Goal: Task Accomplishment & Management: Complete application form

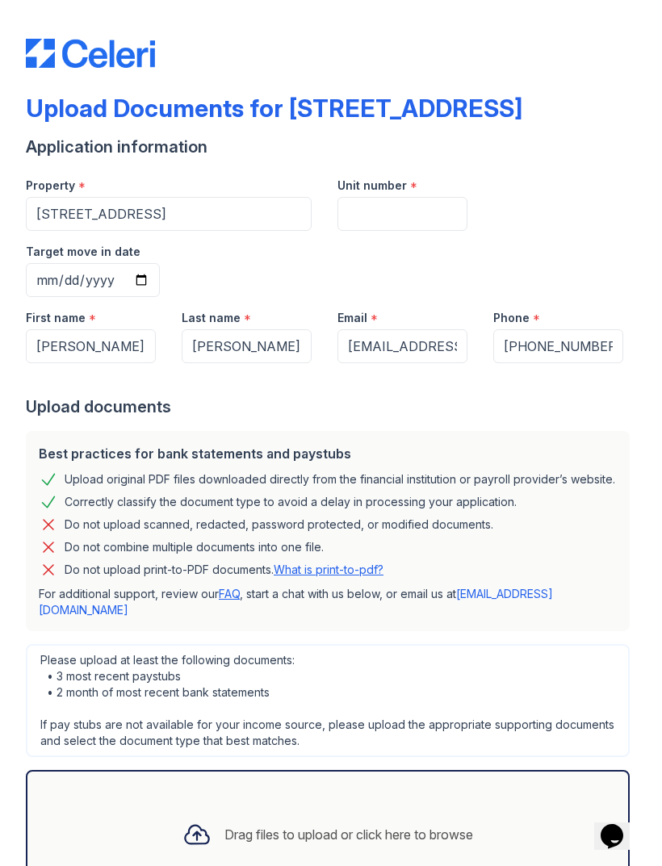
scroll to position [39, 0]
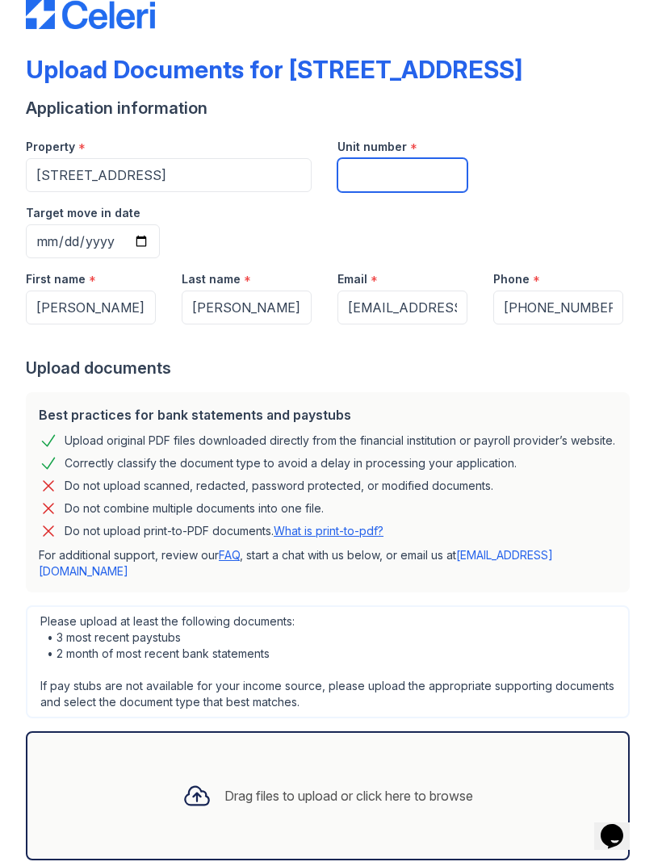
click at [434, 180] on input "Unit number" at bounding box center [402, 175] width 130 height 34
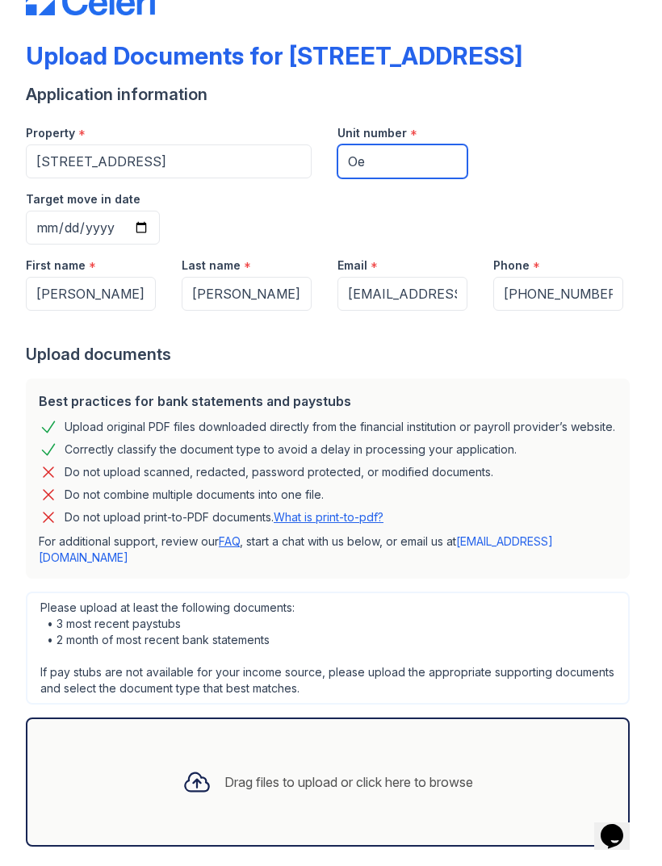
scroll to position [51, 0]
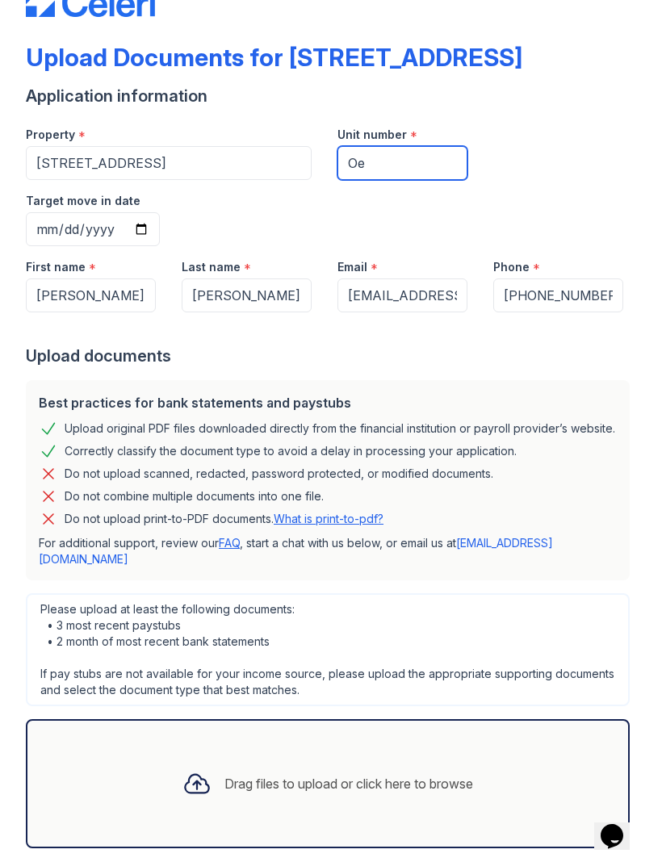
type input "Oe"
click at [341, 756] on div "Drag files to upload or click here to browse" at bounding box center [327, 783] width 316 height 55
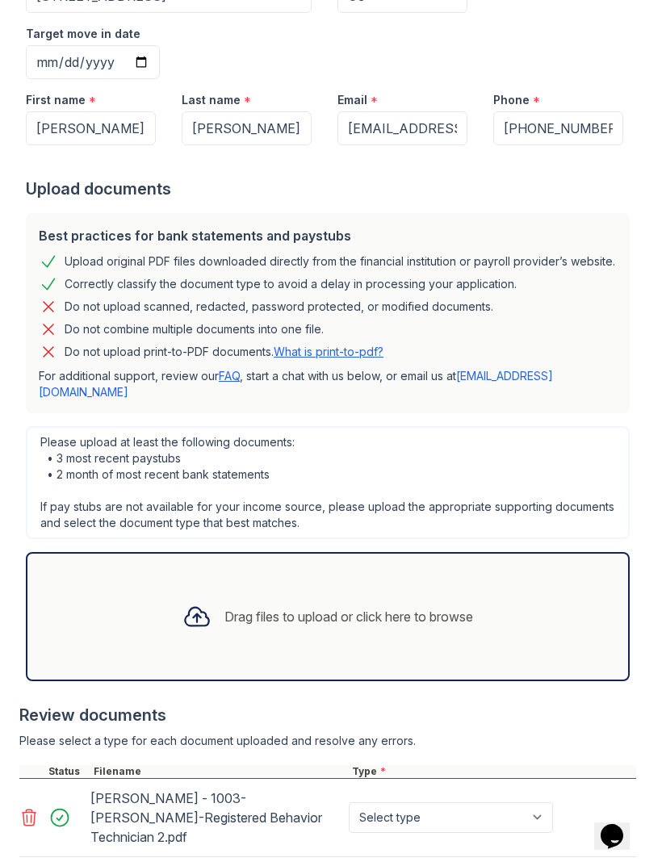
scroll to position [217, 0]
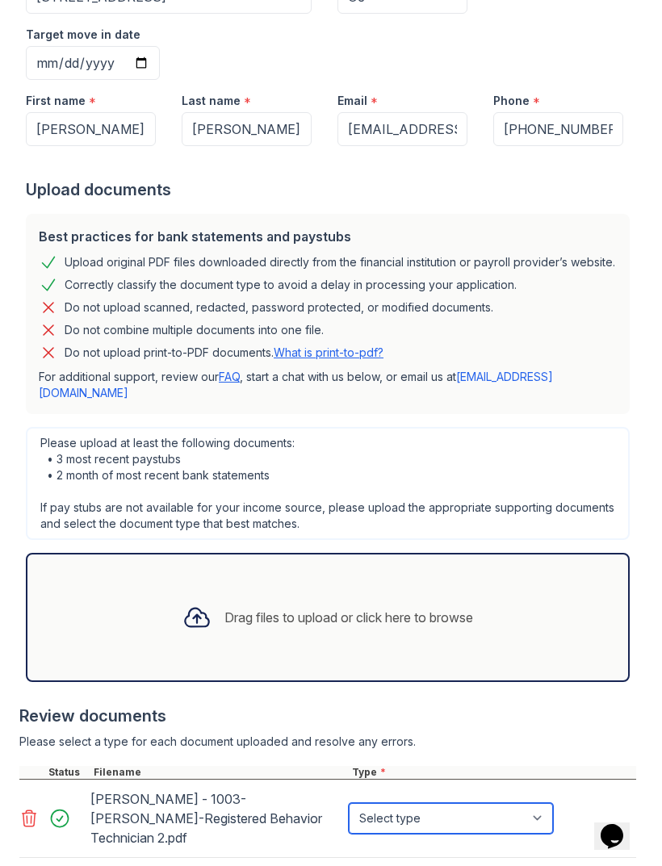
click at [421, 803] on select "Select type Paystub Bank Statement Offer Letter Tax Documents Benefit Award Let…" at bounding box center [451, 818] width 204 height 31
select select "offer_letter"
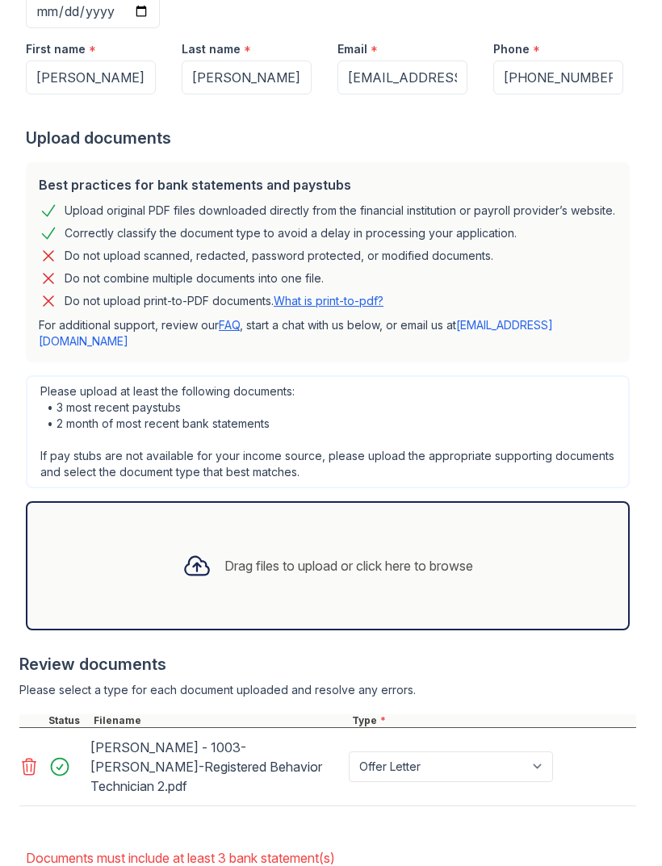
scroll to position [314, 0]
click at [379, 515] on div "Drag files to upload or click here to browse" at bounding box center [328, 565] width 604 height 129
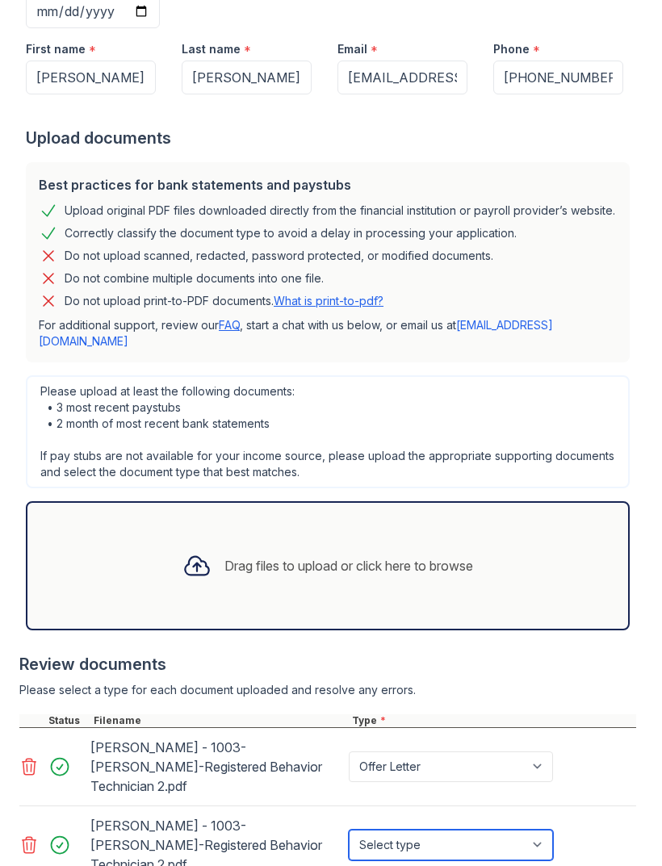
click at [473, 830] on select "Select type Paystub Bank Statement Offer Letter Tax Documents Benefit Award Let…" at bounding box center [451, 845] width 204 height 31
select select "offer_letter"
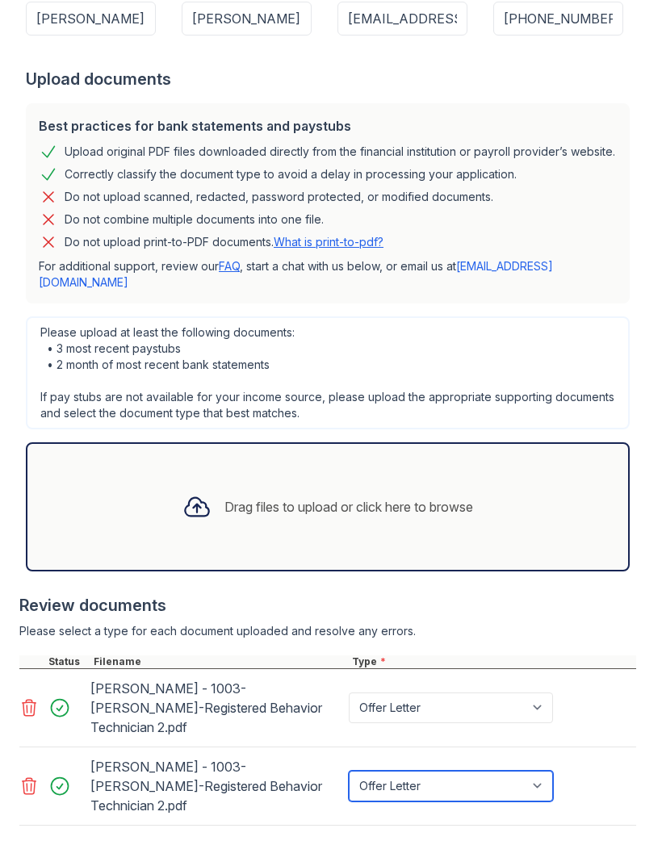
scroll to position [373, 0]
click at [320, 479] on div "Drag files to upload or click here to browse" at bounding box center [327, 506] width 316 height 55
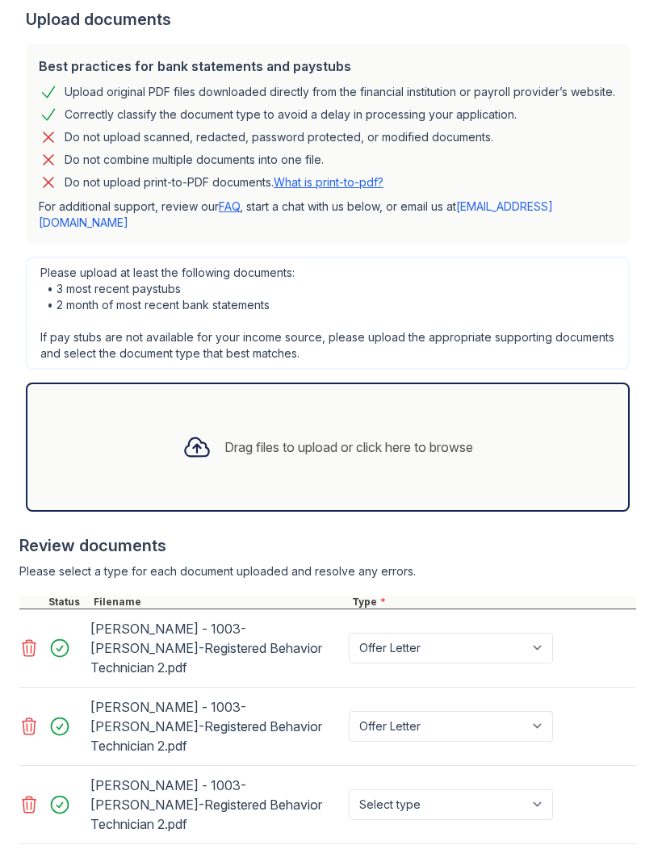
scroll to position [432, 0]
click at [475, 790] on select "Select type Paystub Bank Statement Offer Letter Tax Documents Benefit Award Let…" at bounding box center [451, 805] width 204 height 31
select select "offer_letter"
click at [530, 634] on select "Paystub Bank Statement Offer Letter Tax Documents Benefit Award Letter Investme…" at bounding box center [451, 649] width 204 height 31
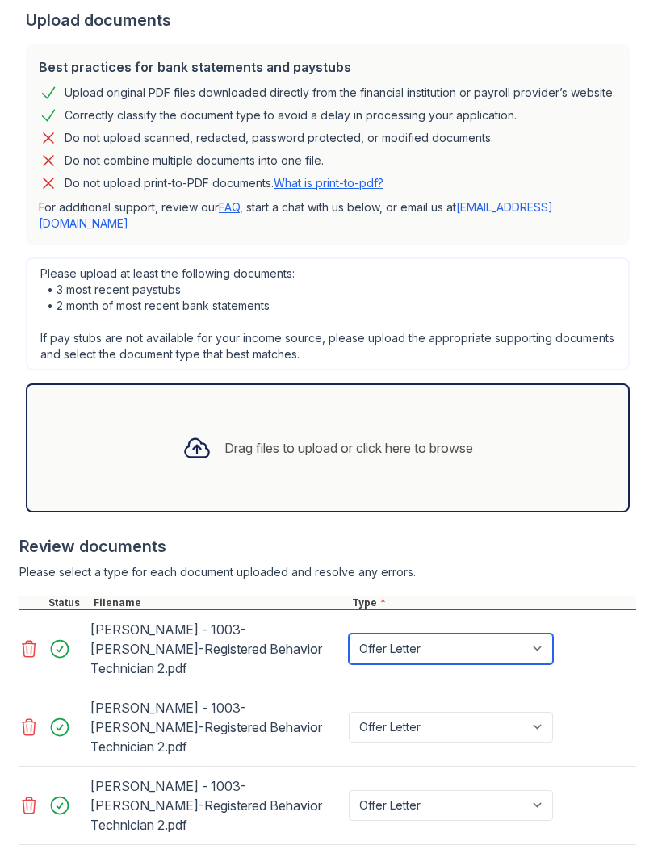
select select "bank_statement"
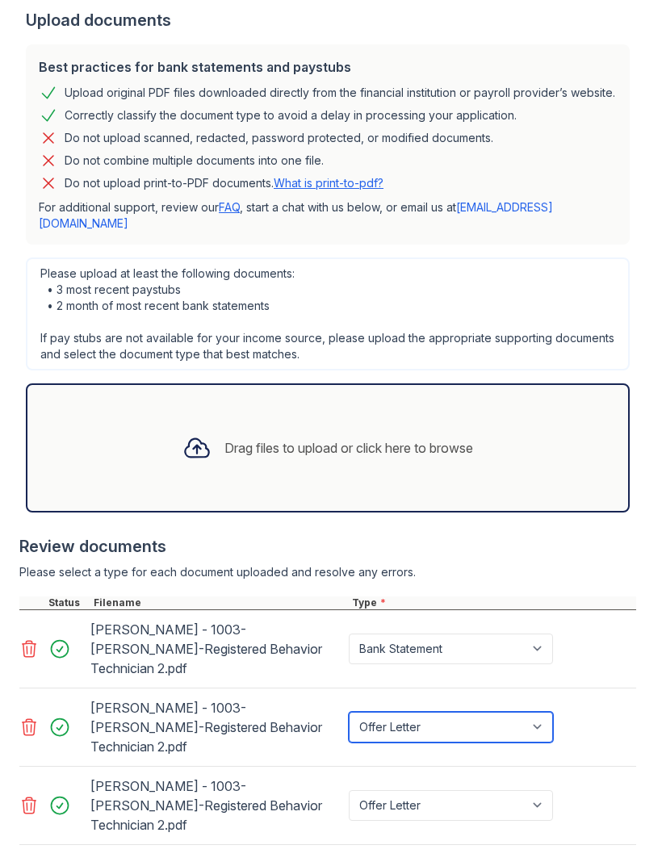
click at [495, 712] on select "Paystub Bank Statement Offer Letter Tax Documents Benefit Award Letter Investme…" at bounding box center [451, 727] width 204 height 31
click at [497, 712] on select "Paystub Bank Statement Offer Letter Tax Documents Benefit Award Letter Investme…" at bounding box center [451, 727] width 204 height 31
select select "bank_statement"
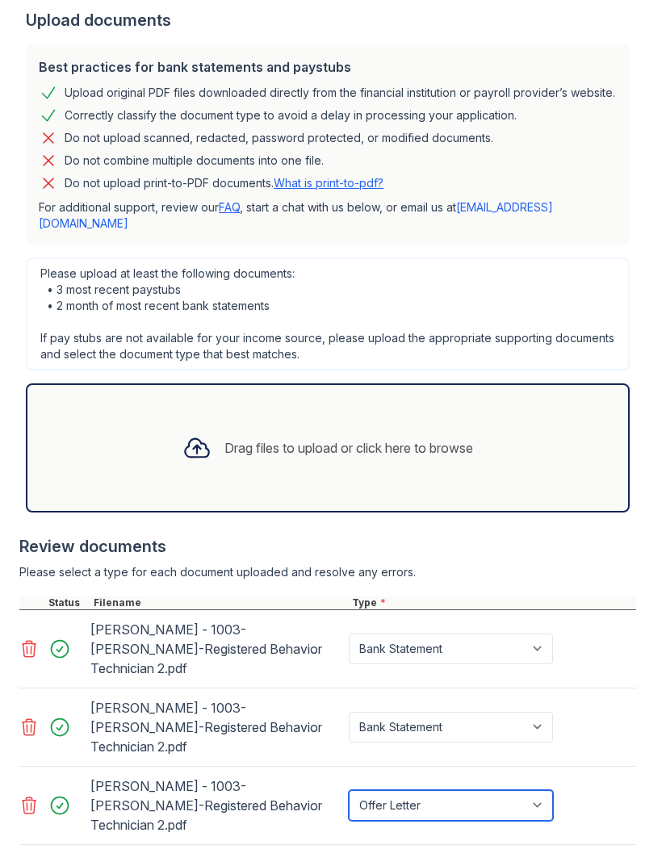
click at [502, 790] on select "Paystub Bank Statement Offer Letter Tax Documents Benefit Award Letter Investme…" at bounding box center [451, 805] width 204 height 31
select select "bank_statement"
click at [513, 535] on div "Review documents" at bounding box center [327, 546] width 617 height 23
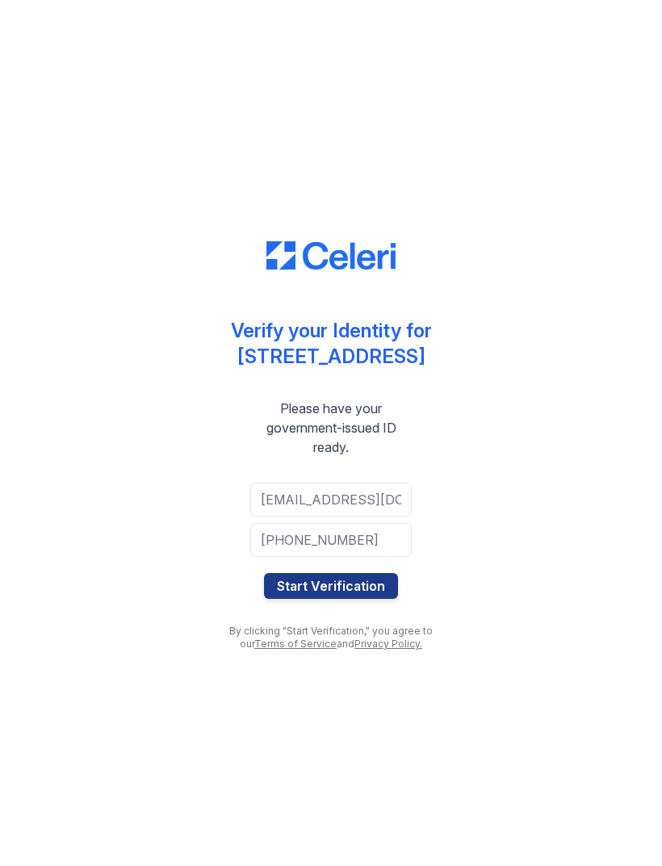
click at [352, 591] on button "Start Verification" at bounding box center [331, 586] width 134 height 26
